Goal: Information Seeking & Learning: Learn about a topic

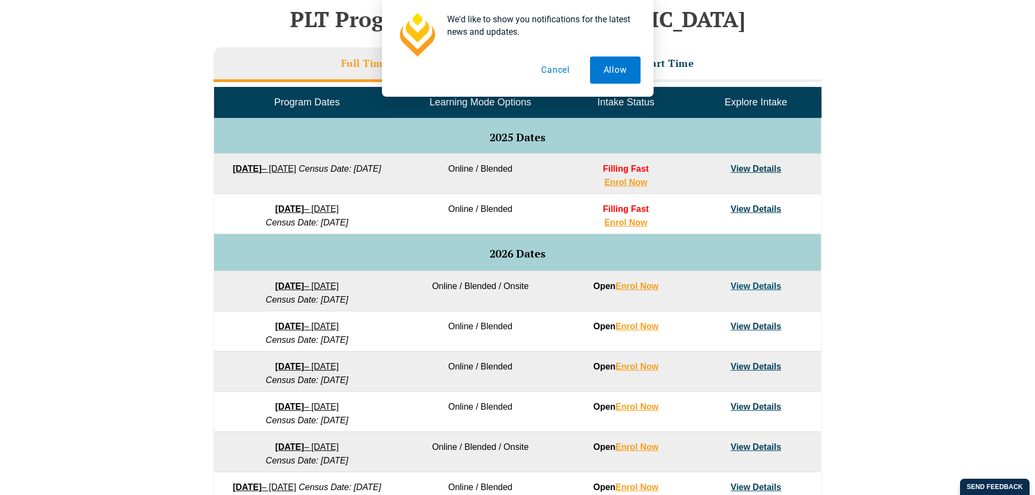
click at [554, 68] on button "Cancel" at bounding box center [555, 69] width 56 height 27
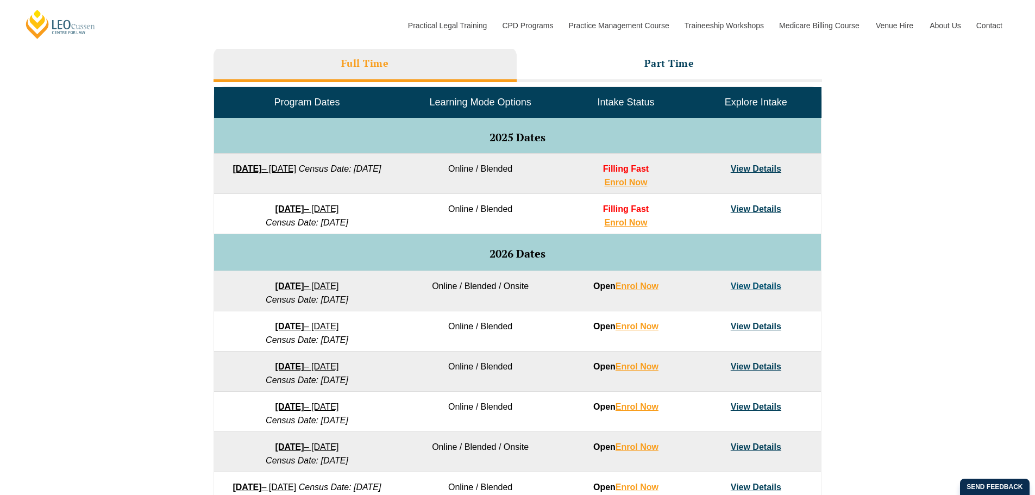
click at [155, 212] on div "VIC ACT WA QLD SA NSW PLT Program Dates in Victoria Full Time Part Time Program…" at bounding box center [517, 277] width 1035 height 644
click at [988, 335] on div "VIC ACT WA QLD SA NSW PLT Program Dates in Victoria Full Time Part Time Program…" at bounding box center [517, 277] width 1035 height 644
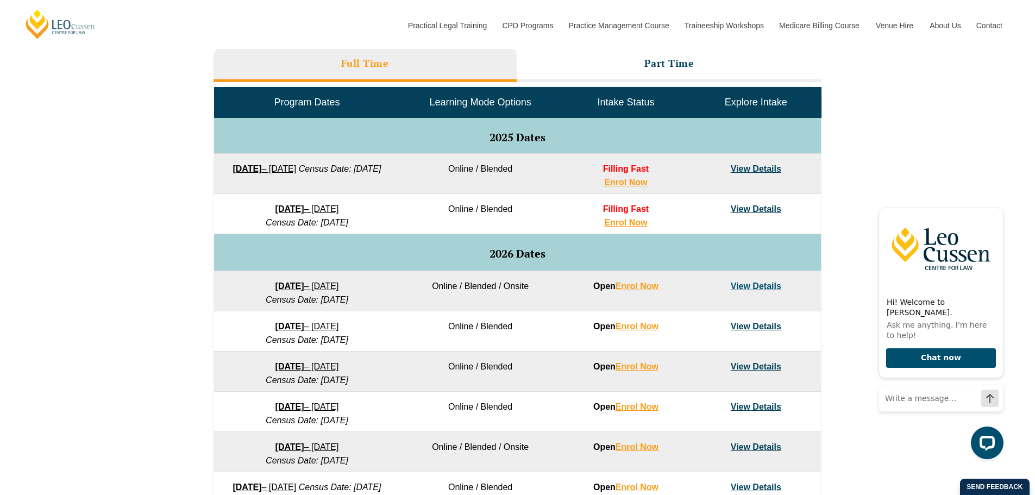
click at [1011, 182] on div "VIC ACT WA QLD SA NSW PLT Program Dates in Victoria Full Time Part Time Program…" at bounding box center [517, 277] width 1035 height 644
click at [1000, 205] on icon "Hide greeting" at bounding box center [996, 198] width 13 height 13
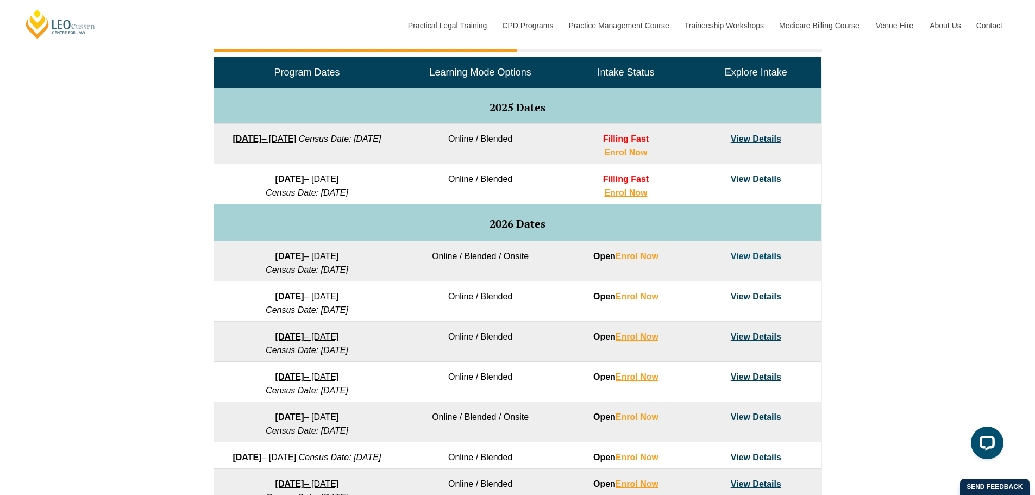
scroll to position [553, 0]
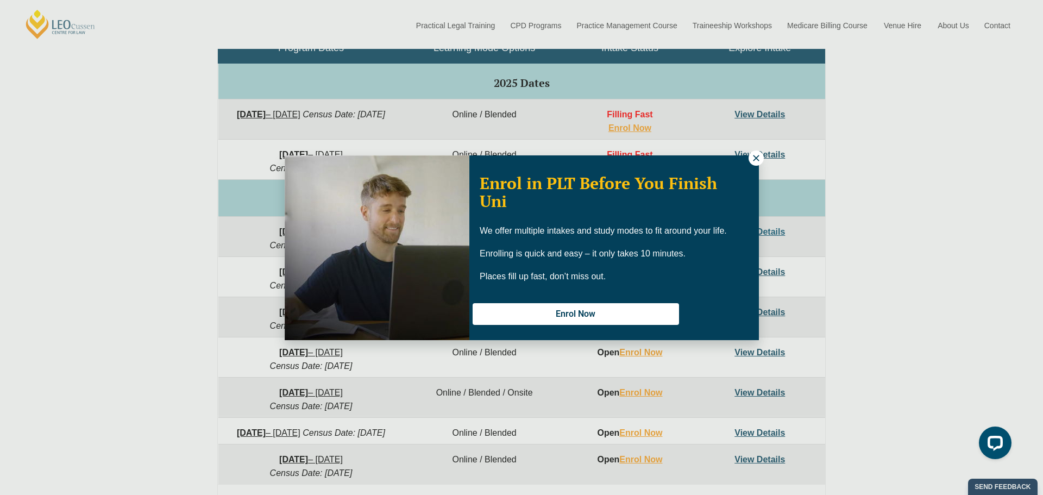
click at [757, 156] on icon at bounding box center [756, 158] width 6 height 6
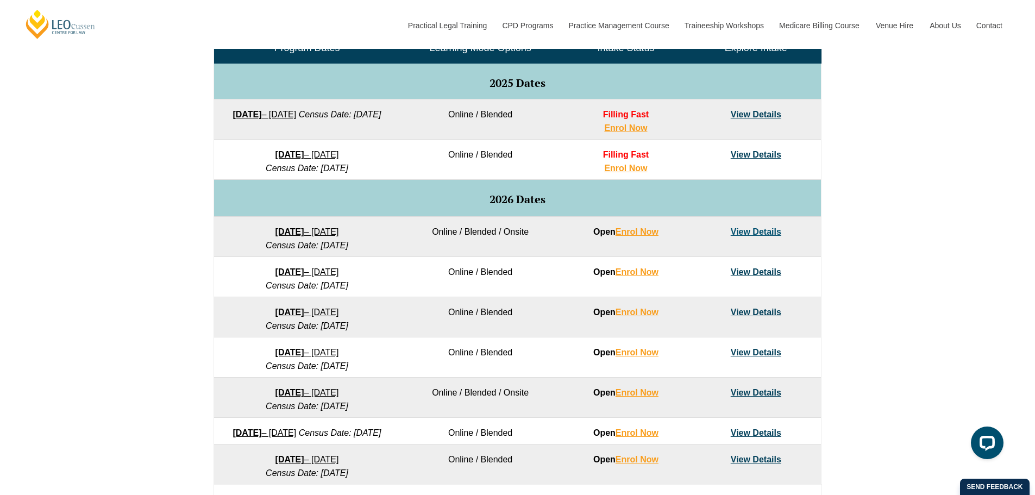
click at [965, 155] on div "VIC ACT WA QLD SA NSW PLT Program Dates in Victoria Full Time Part Time Program…" at bounding box center [517, 223] width 1035 height 644
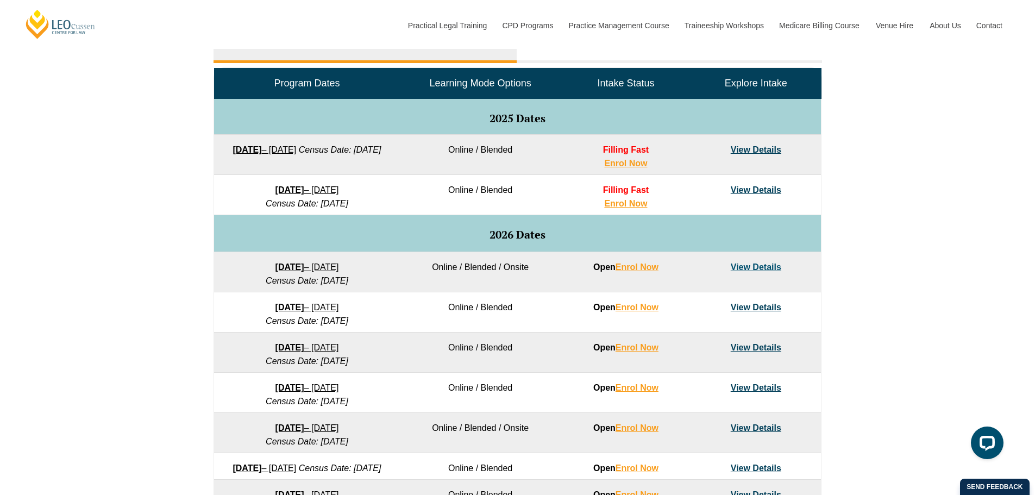
scroll to position [499, 0]
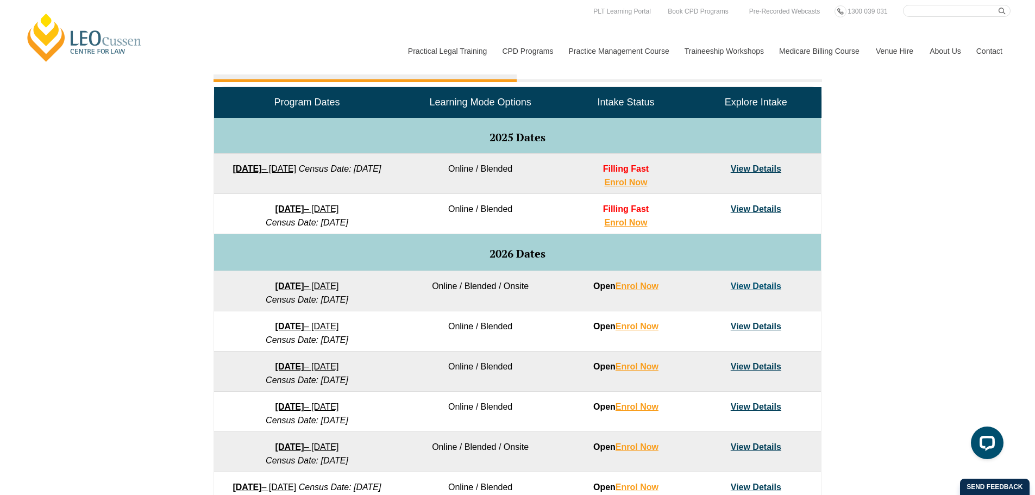
click at [929, 201] on div "VIC ACT WA QLD SA NSW PLT Program Dates in Victoria Full Time Part Time Program…" at bounding box center [517, 277] width 1035 height 644
click at [127, 358] on div "VIC ACT WA QLD SA NSW PLT Program Dates in Victoria Full Time Part Time Program…" at bounding box center [517, 277] width 1035 height 644
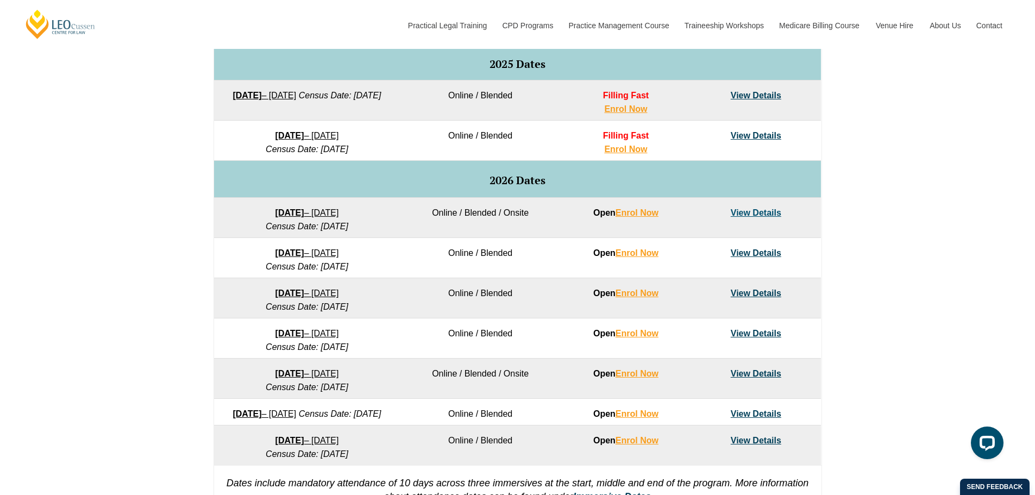
scroll to position [553, 0]
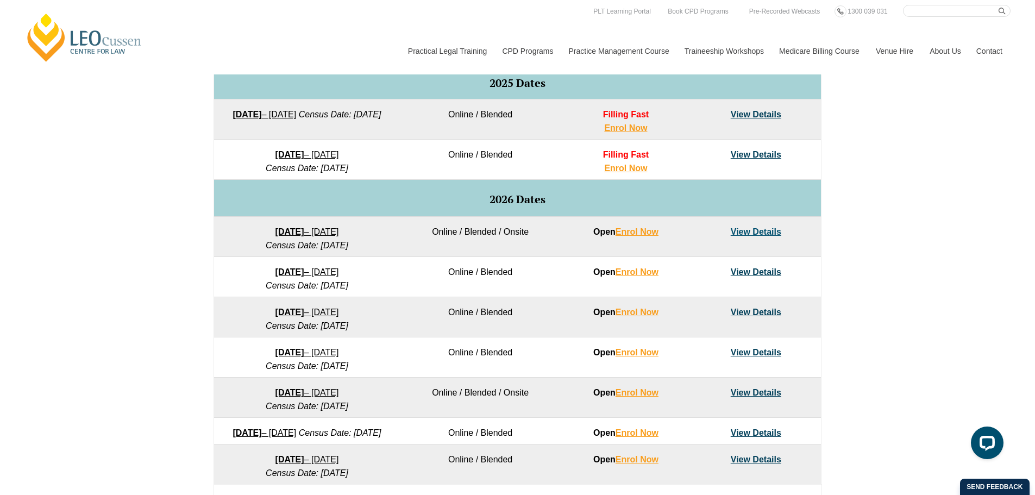
click at [111, 383] on div "VIC ACT WA QLD SA NSW PLT Program Dates in Victoria Full Time Part Time Program…" at bounding box center [517, 223] width 1035 height 644
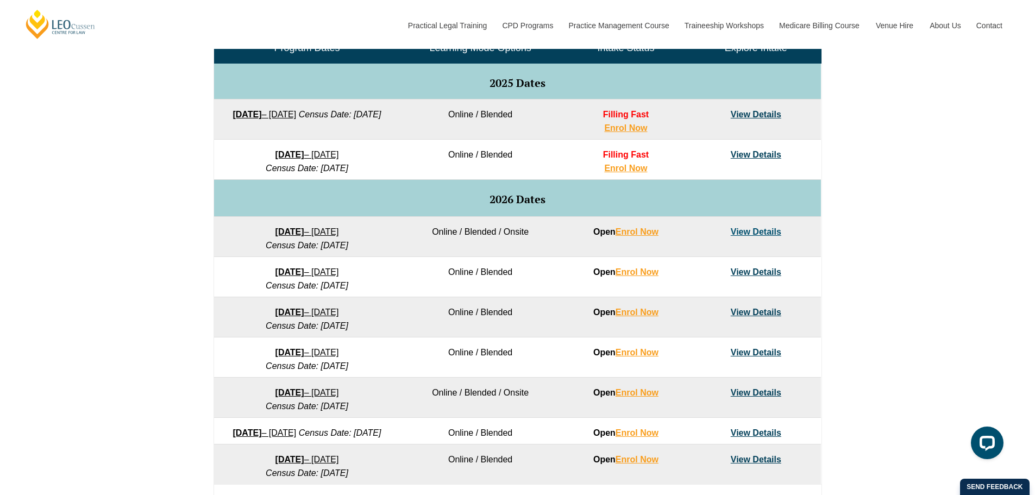
click at [339, 153] on link "8 December 2025 – 8 May 2026" at bounding box center [307, 154] width 64 height 9
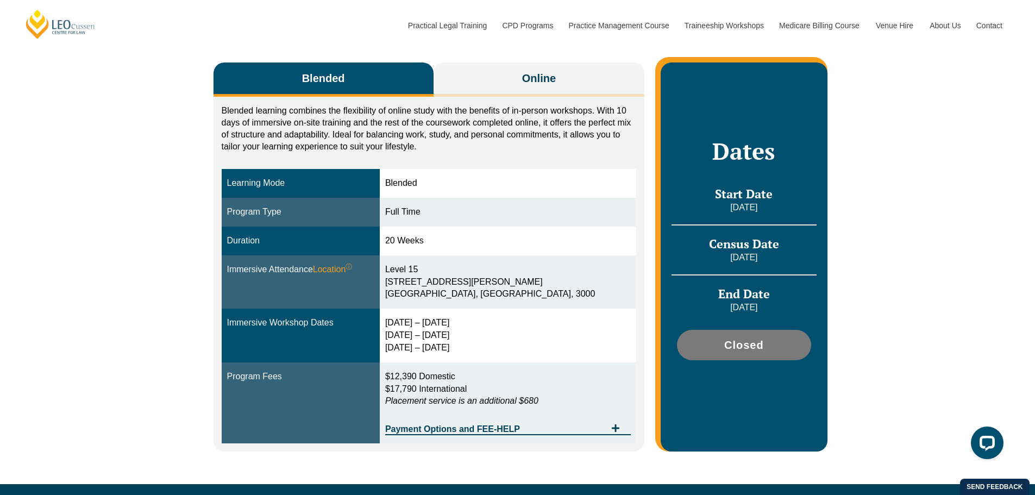
scroll to position [163, 0]
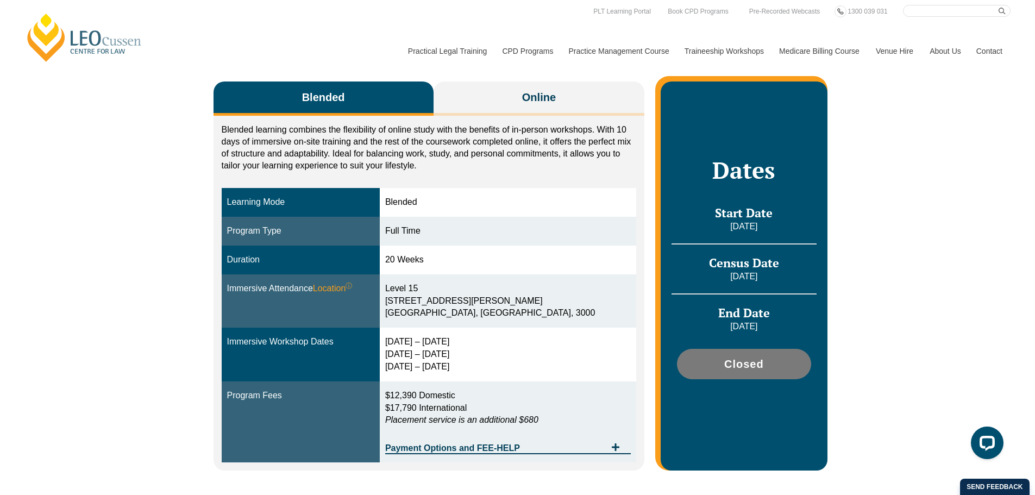
click at [945, 232] on div "Blended Online Blended learning combines the flexibility of online study with t…" at bounding box center [517, 270] width 1035 height 465
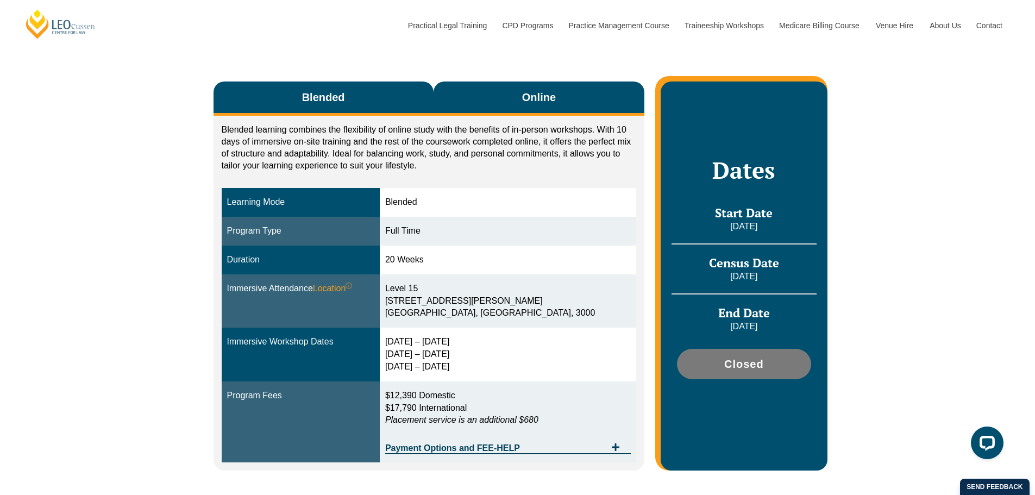
click at [540, 105] on span "Online" at bounding box center [539, 97] width 34 height 15
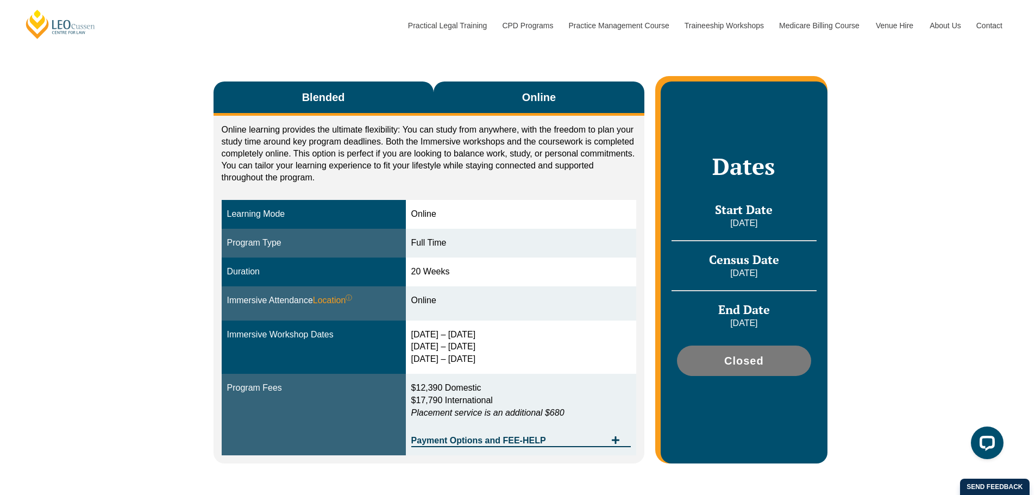
click at [351, 114] on button "Blended" at bounding box center [323, 98] width 220 height 34
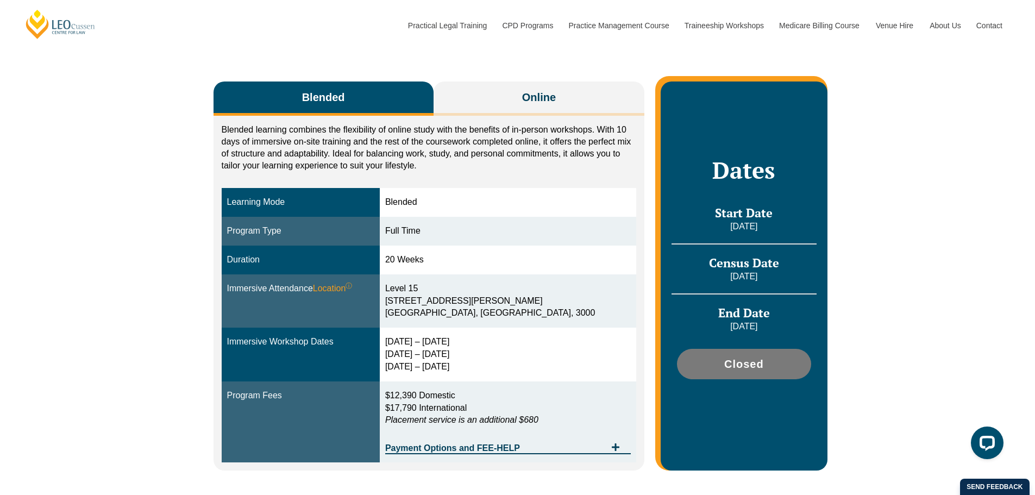
click at [484, 116] on div "Blended learning combines the flexibility of online study with the benefits of …" at bounding box center [428, 293] width 431 height 355
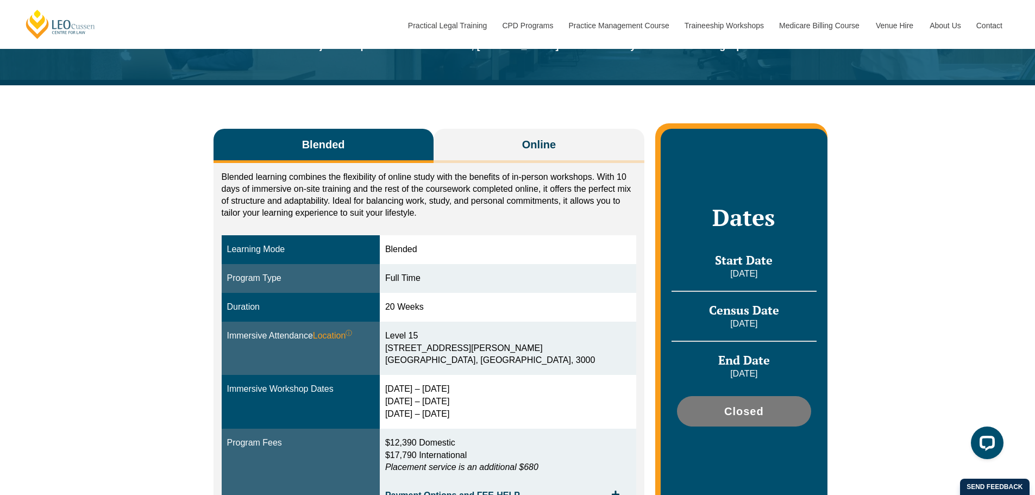
scroll to position [217, 0]
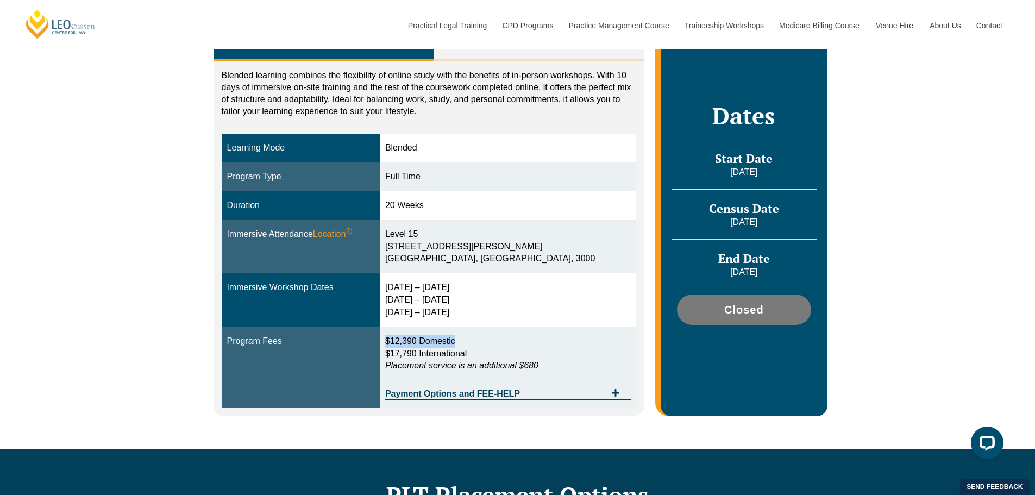
drag, startPoint x: 488, startPoint y: 342, endPoint x: 414, endPoint y: 345, distance: 73.9
click at [414, 345] on p "$12,390 Domestic $17,790 International Placement service is an additional $680" at bounding box center [507, 353] width 245 height 37
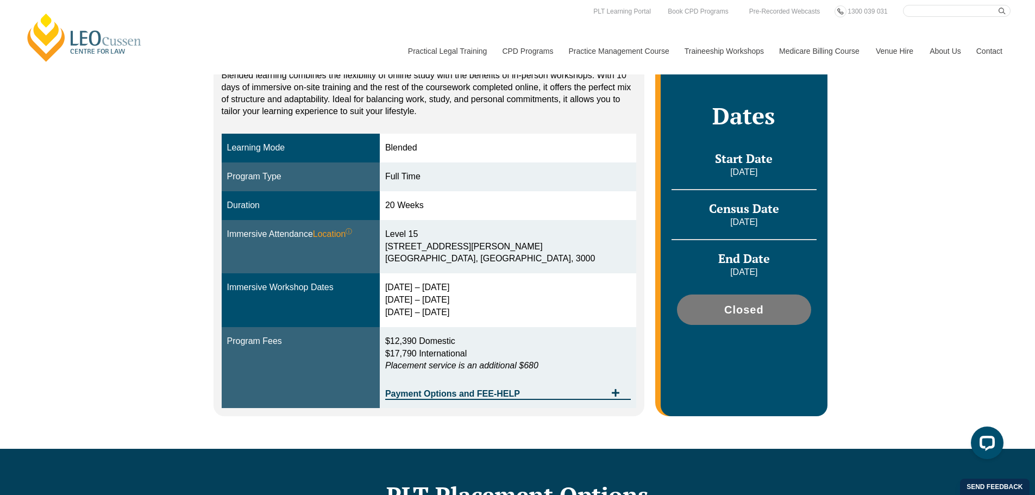
click at [125, 235] on div "Blended Online Blended learning combines the flexibility of online study with t…" at bounding box center [517, 216] width 1035 height 465
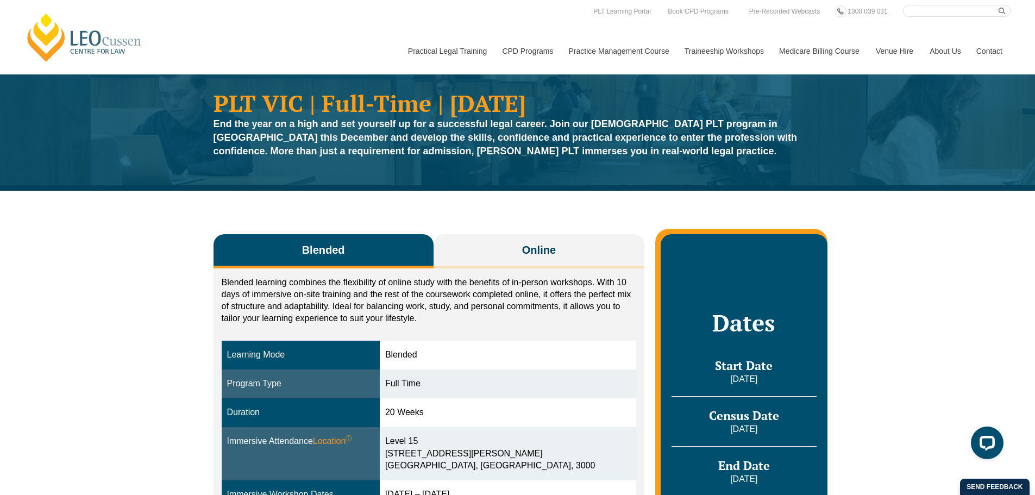
scroll to position [0, 0]
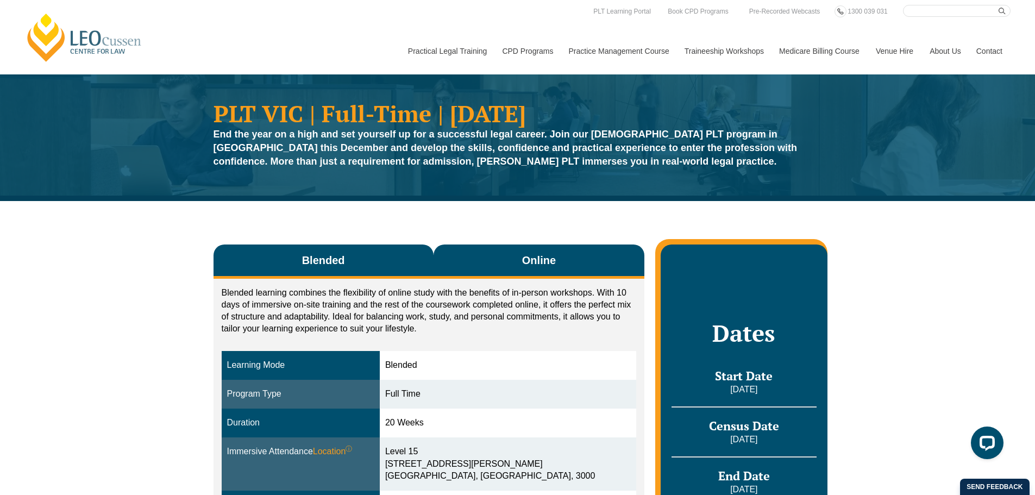
click at [503, 268] on button "Online" at bounding box center [538, 261] width 211 height 34
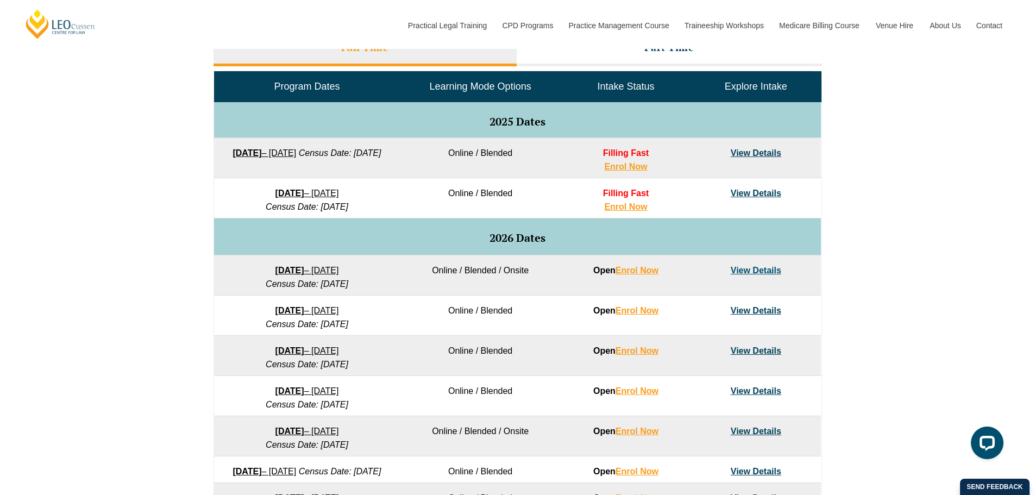
scroll to position [444, 0]
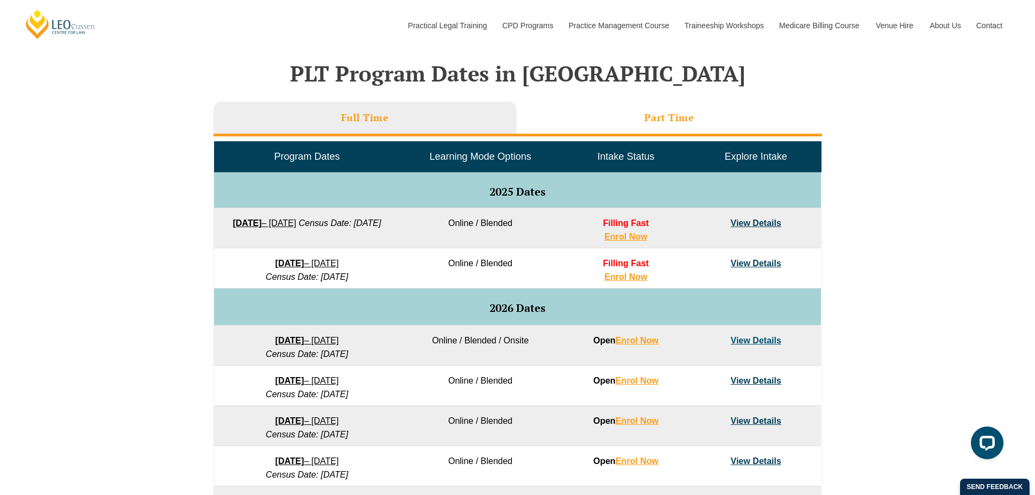
click at [696, 119] on li "Part Time" at bounding box center [668, 119] width 305 height 35
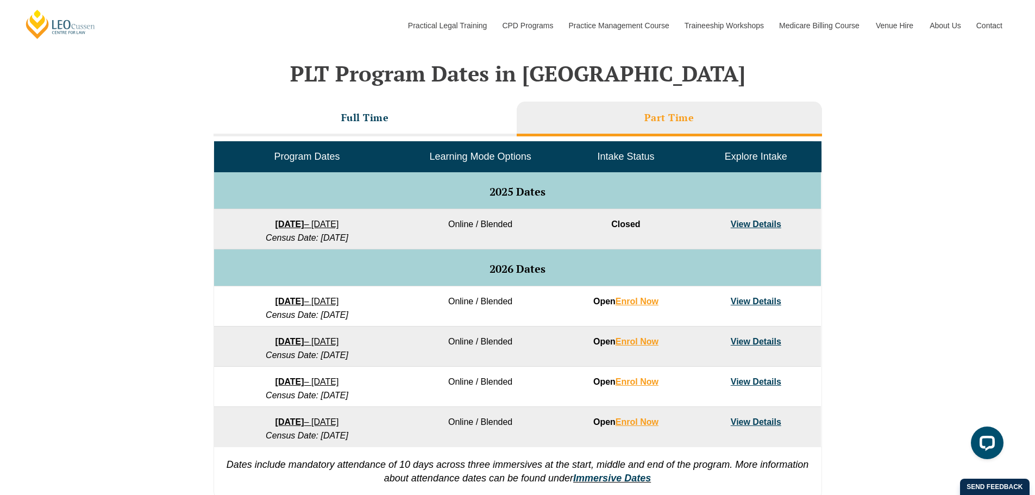
click at [968, 178] on div "VIC ACT WA QLD SA NSW PLT Program Dates in Victoria Full Time Part Time Program…" at bounding box center [517, 258] width 1035 height 497
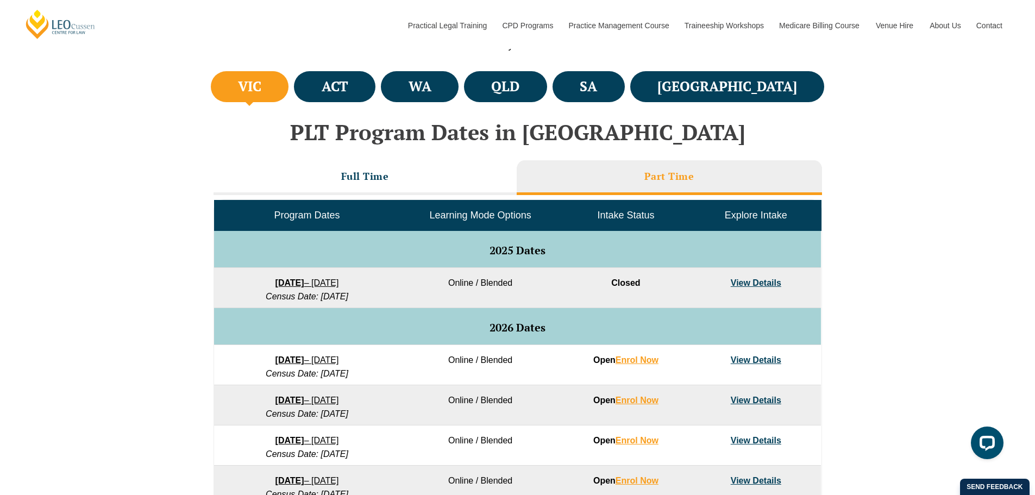
scroll to position [390, 0]
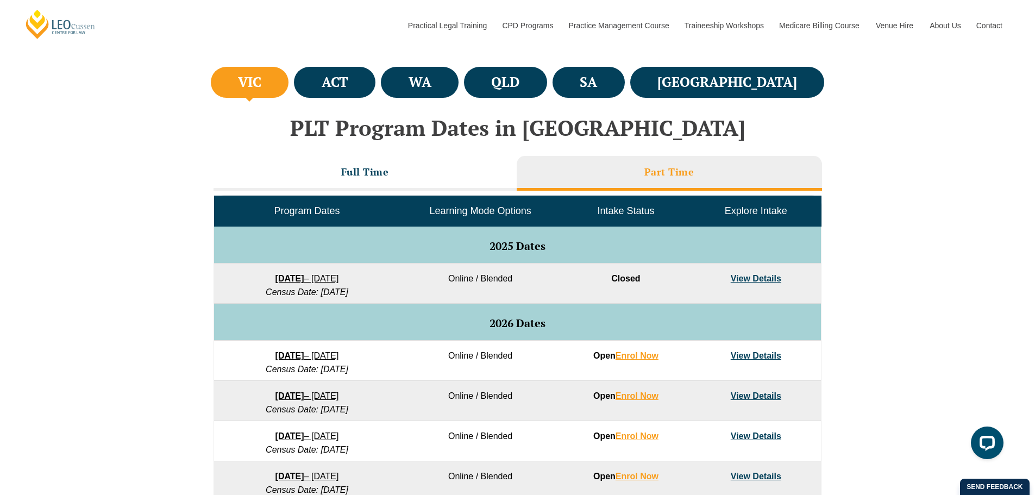
click at [979, 210] on div "VIC ACT WA QLD SA NSW PLT Program Dates in Victoria Full Time Part Time Program…" at bounding box center [517, 312] width 1035 height 497
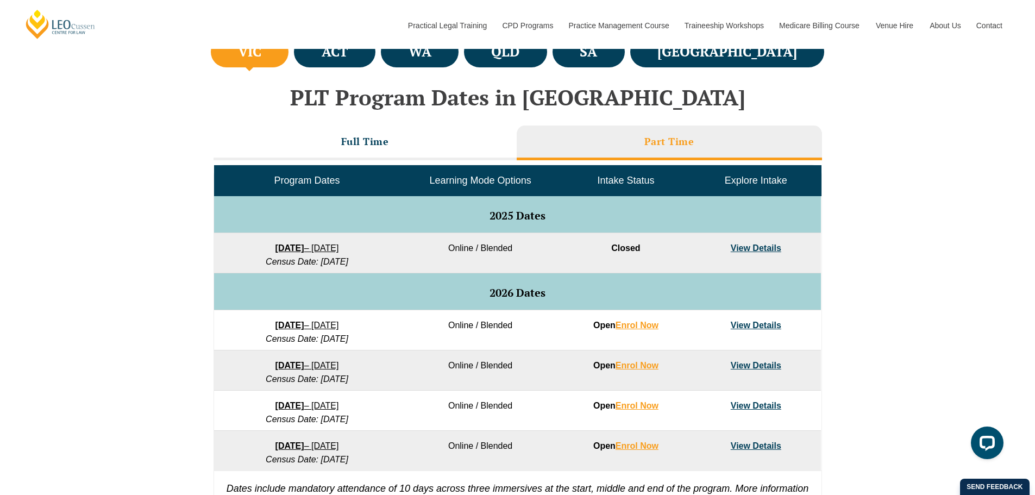
scroll to position [444, 0]
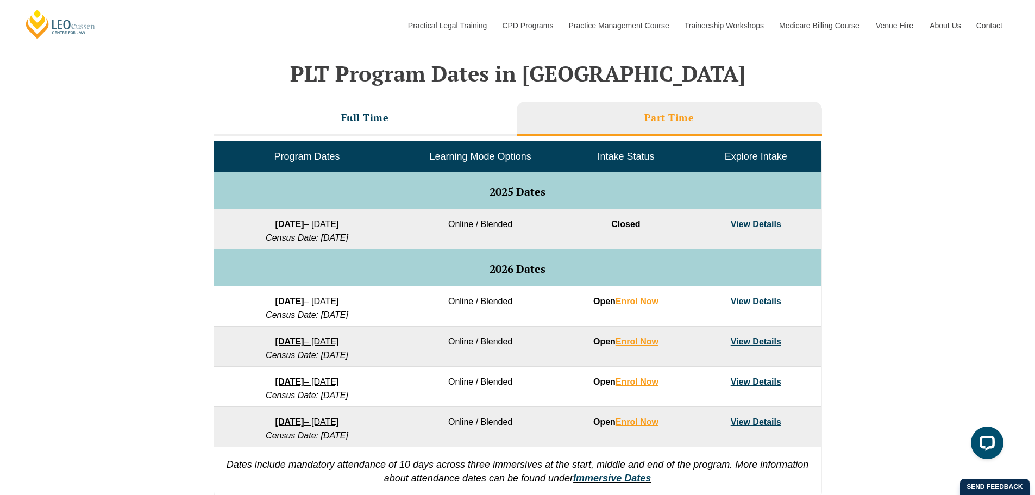
click at [909, 250] on div "VIC ACT WA QLD SA NSW PLT Program Dates in Victoria Full Time Part Time Program…" at bounding box center [517, 258] width 1035 height 497
click at [768, 301] on link "View Details" at bounding box center [755, 301] width 51 height 9
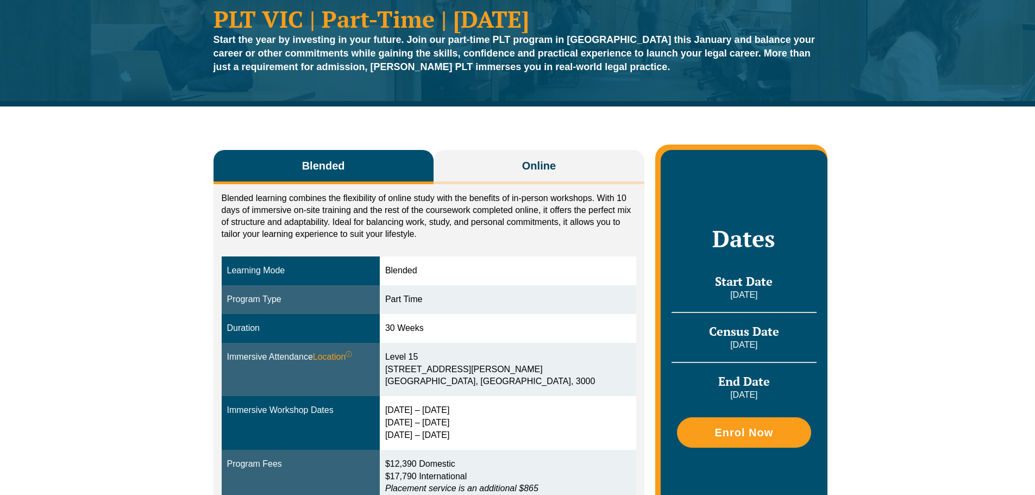
scroll to position [119, 0]
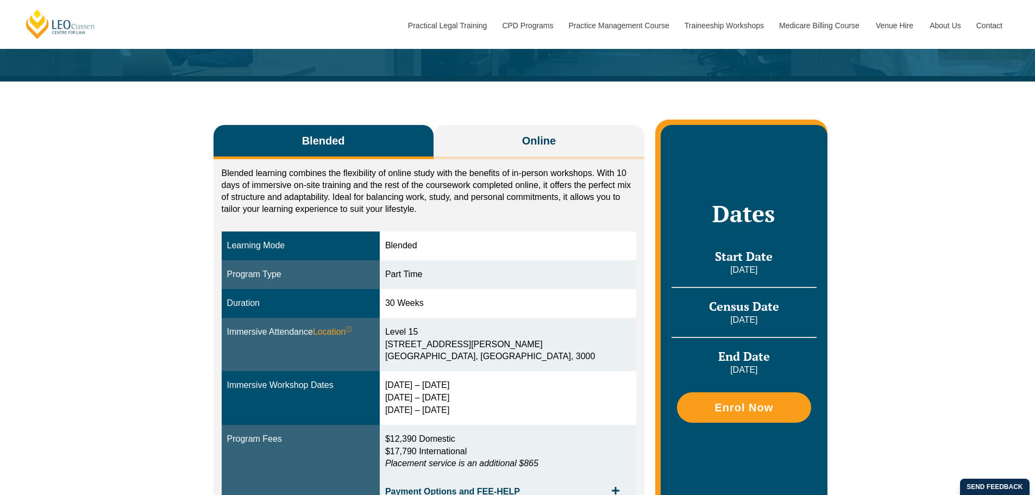
drag, startPoint x: 743, startPoint y: 280, endPoint x: 779, endPoint y: 285, distance: 36.2
click at [779, 283] on div "Start Date [DATE]" at bounding box center [743, 268] width 144 height 39
drag, startPoint x: 779, startPoint y: 354, endPoint x: 689, endPoint y: 373, distance: 92.1
click at [779, 355] on h3 "End Date" at bounding box center [743, 356] width 144 height 15
drag, startPoint x: 689, startPoint y: 373, endPoint x: 686, endPoint y: 364, distance: 9.5
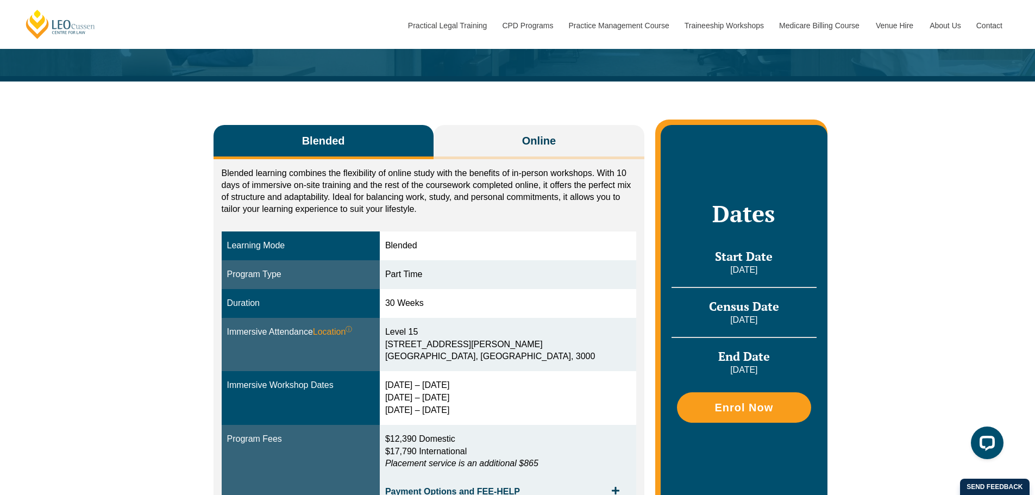
click at [686, 370] on p "[DATE]" at bounding box center [743, 370] width 144 height 12
